Goal: Information Seeking & Learning: Find specific fact

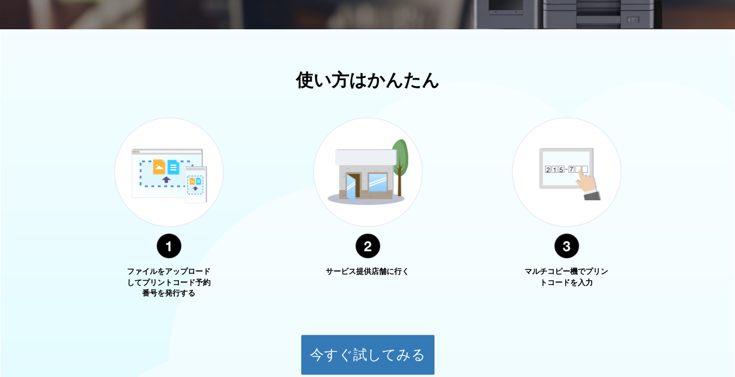
scroll to position [465, 0]
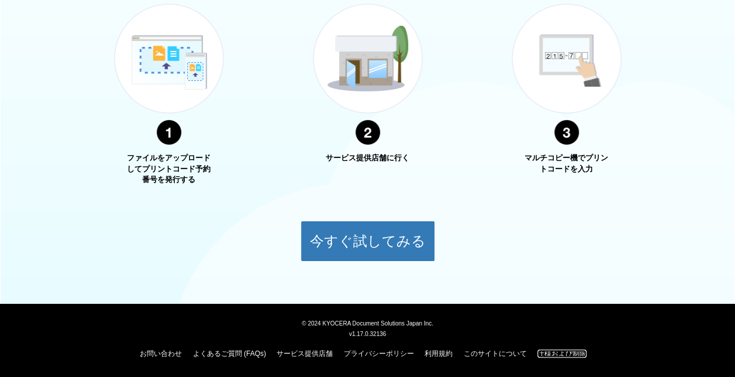
click at [568, 352] on link "仕様および制限" at bounding box center [562, 353] width 49 height 8
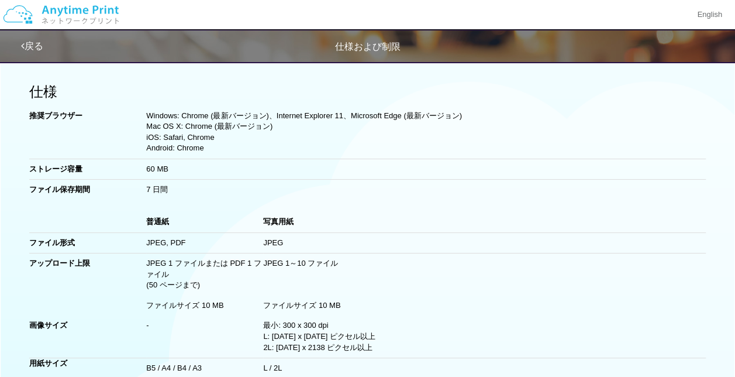
click at [267, 177] on td "60 MB" at bounding box center [425, 169] width 559 height 21
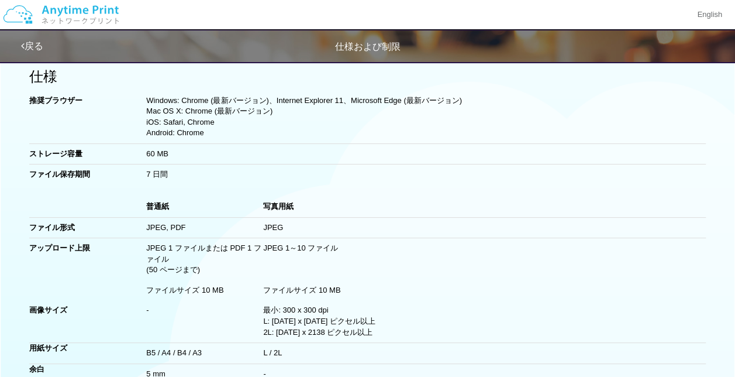
scroll to position [59, 0]
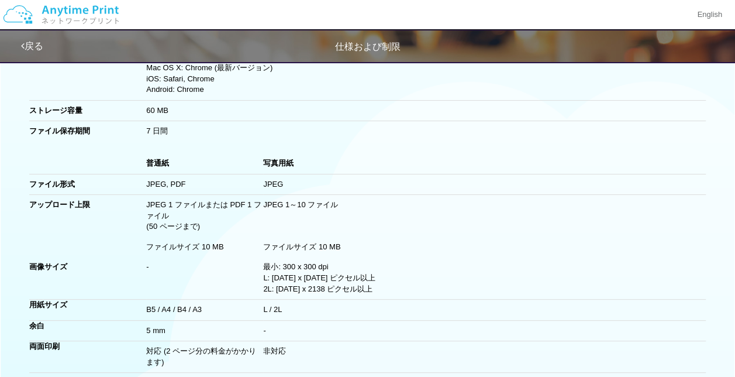
click at [269, 215] on td "JPEG 1～10 ファイル" at bounding box center [484, 208] width 442 height 27
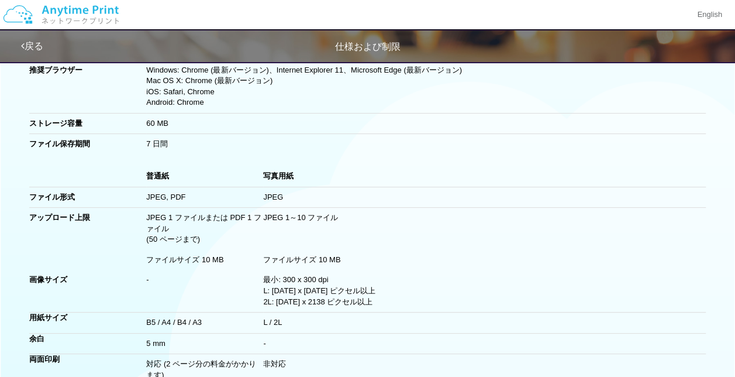
scroll to position [27, 0]
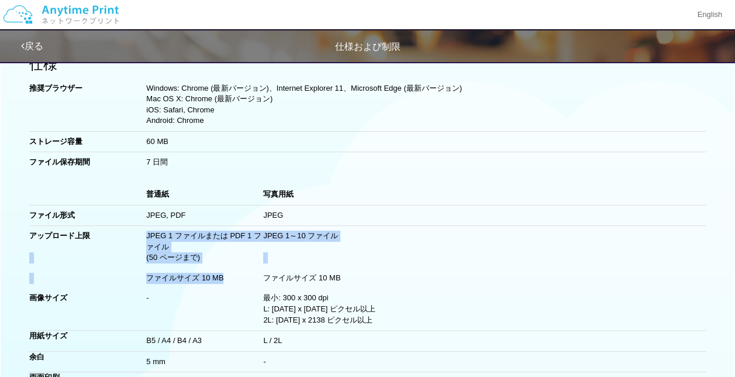
drag, startPoint x: 147, startPoint y: 236, endPoint x: 233, endPoint y: 271, distance: 92.7
click at [233, 271] on tbody "普通紙 写真用紙 ファイル形式 JPEG, PDF JPEG アップロード上限 JPEG 1 ファイルまたは PDF 1 ファイル JPEG 1～10 ファイ…" at bounding box center [367, 309] width 676 height 250
click at [233, 271] on td "ファイルサイズ 10 MB" at bounding box center [204, 278] width 117 height 20
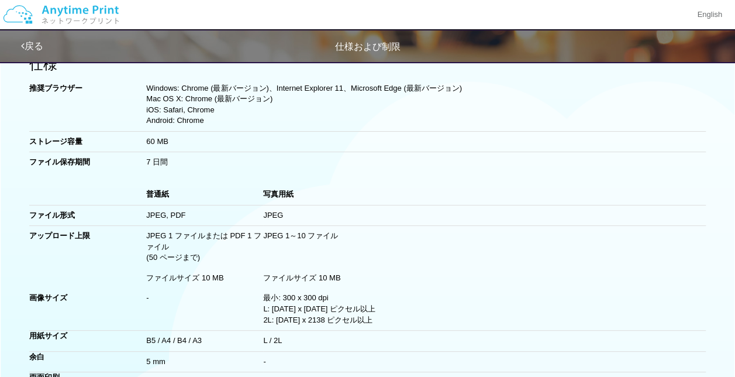
click at [205, 276] on td "ファイルサイズ 10 MB" at bounding box center [204, 278] width 117 height 20
click at [348, 276] on td "ファイルサイズ 10 MB" at bounding box center [484, 278] width 442 height 20
click at [245, 256] on td "(50 ページまで)" at bounding box center [204, 260] width 117 height 16
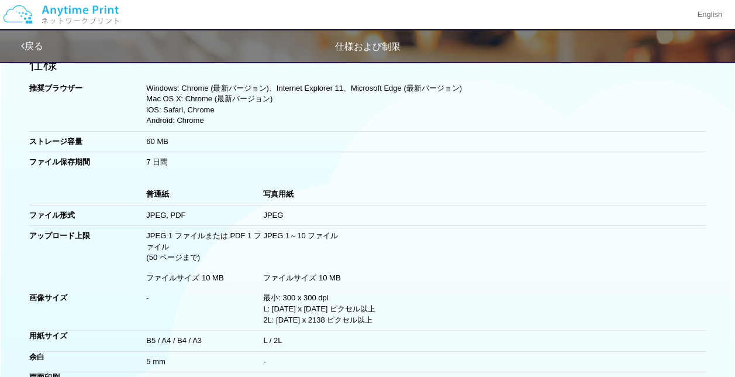
scroll to position [0, 0]
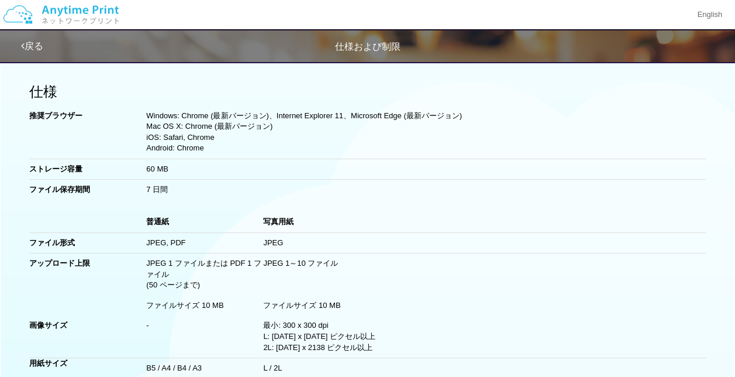
click at [184, 168] on td "60 MB" at bounding box center [425, 169] width 559 height 21
click at [238, 174] on td "60 MB" at bounding box center [425, 169] width 559 height 21
click at [410, 287] on td at bounding box center [484, 288] width 442 height 16
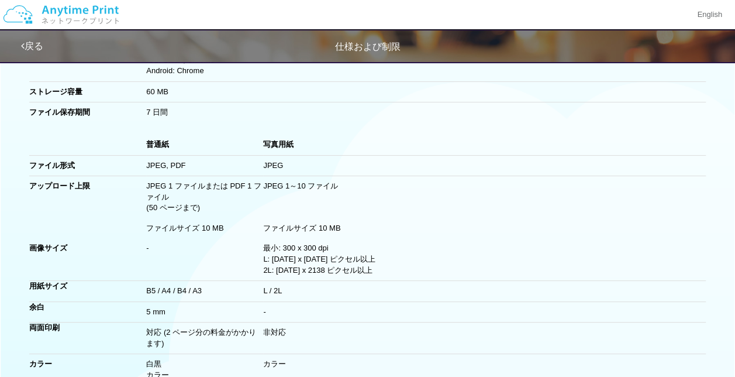
scroll to position [78, 0]
click at [537, 208] on td at bounding box center [484, 210] width 442 height 16
click at [430, 116] on td "7 日間" at bounding box center [425, 112] width 559 height 20
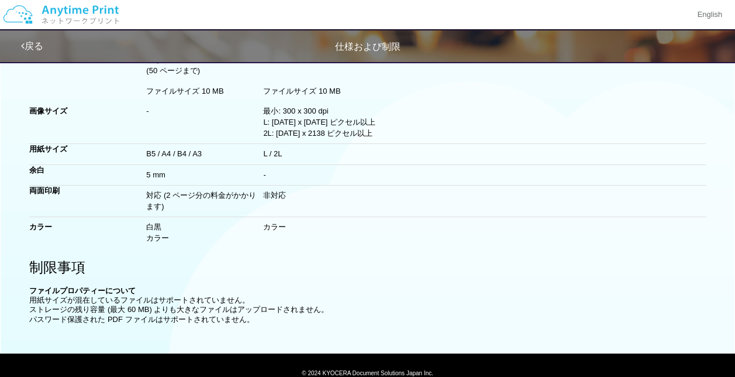
scroll to position [216, 0]
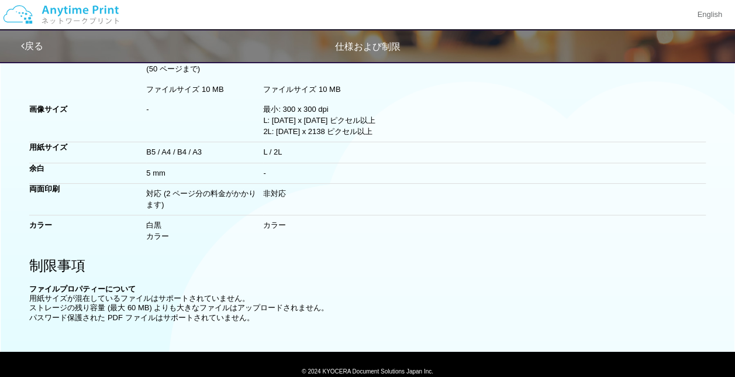
click at [384, 270] on h2 "制限事項" at bounding box center [367, 265] width 676 height 15
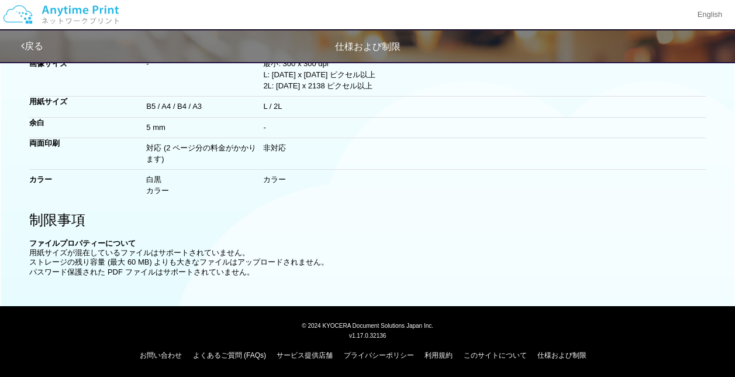
scroll to position [0, 0]
